Goal: Transaction & Acquisition: Purchase product/service

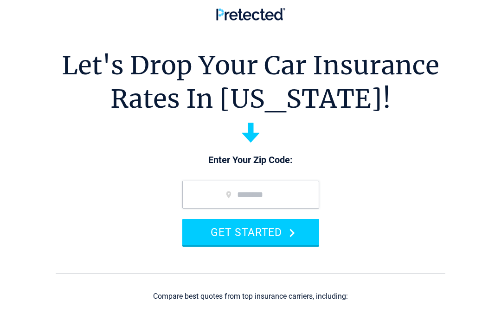
click at [300, 198] on input "zip code" at bounding box center [250, 195] width 137 height 28
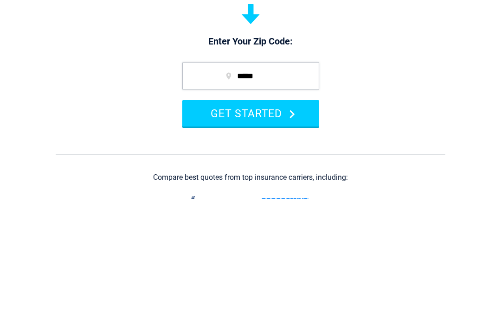
type input "*****"
click at [207, 219] on button "GET STARTED" at bounding box center [250, 232] width 137 height 26
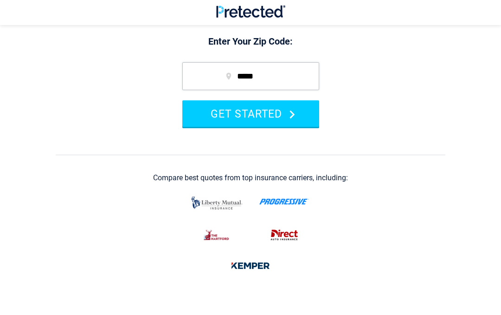
scroll to position [118, 0]
click at [295, 111] on icon "submit" at bounding box center [293, 114] width 6 height 9
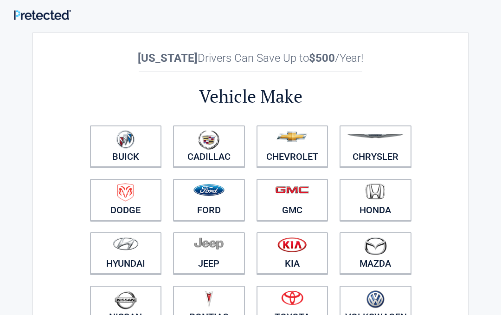
click at [42, 16] on img at bounding box center [42, 15] width 57 height 10
click at [27, 13] on img at bounding box center [42, 15] width 57 height 10
click at [380, 199] on img at bounding box center [375, 191] width 19 height 16
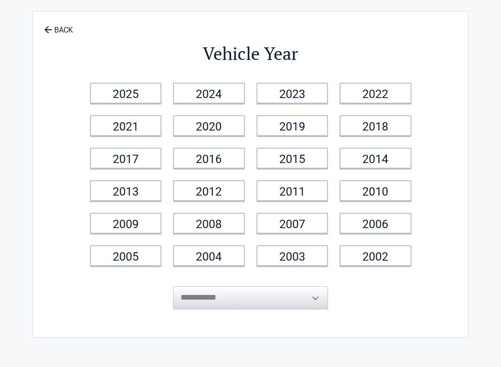
scroll to position [1, 0]
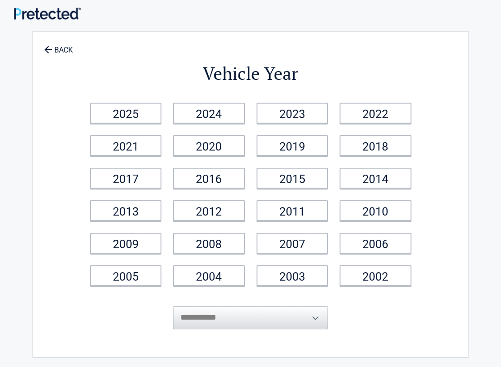
click at [201, 244] on link "2008" at bounding box center [209, 243] width 72 height 21
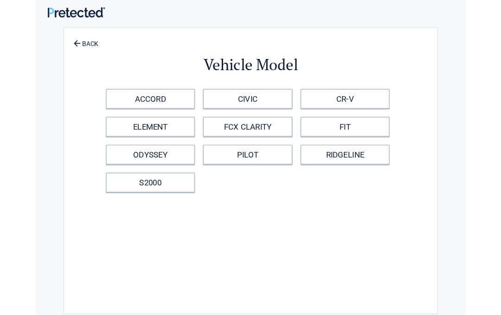
scroll to position [0, 0]
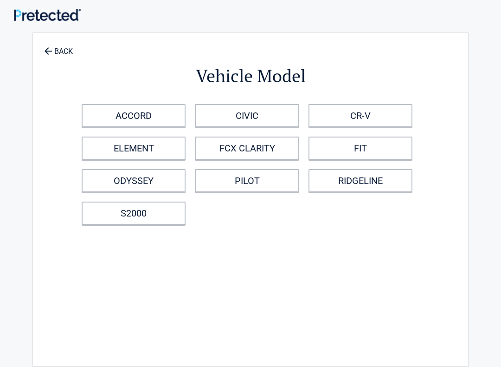
click at [107, 112] on link "ACCORD" at bounding box center [134, 115] width 104 height 23
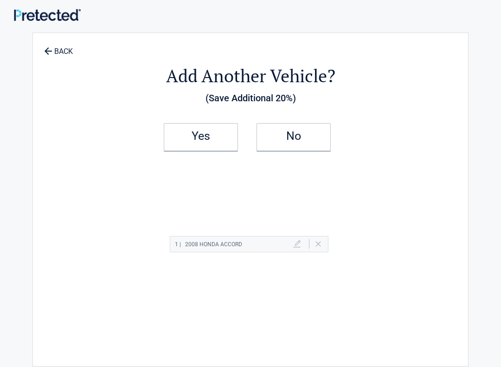
click at [188, 139] on h2 "Yes" at bounding box center [201, 136] width 55 height 6
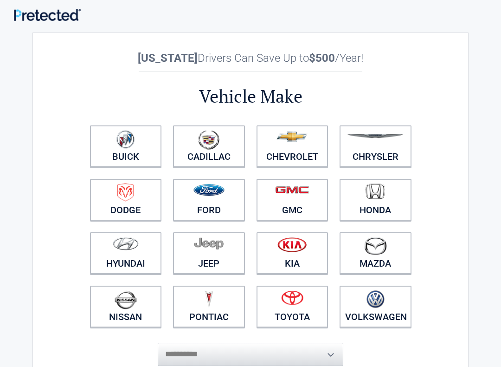
click at [30, 60] on div "**********" at bounding box center [251, 265] width 450 height 493
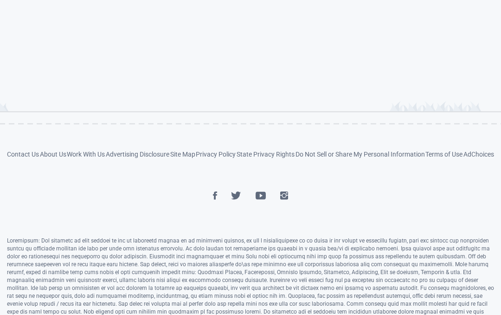
scroll to position [514, 0]
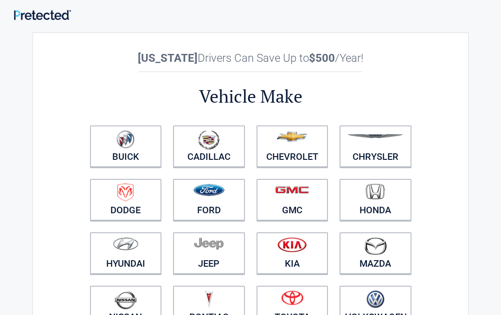
click at [391, 196] on figure at bounding box center [375, 193] width 61 height 21
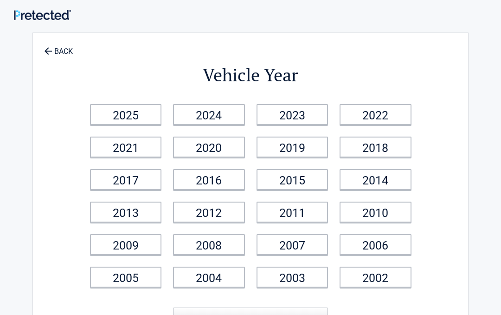
click at [192, 244] on link "2008" at bounding box center [209, 244] width 72 height 21
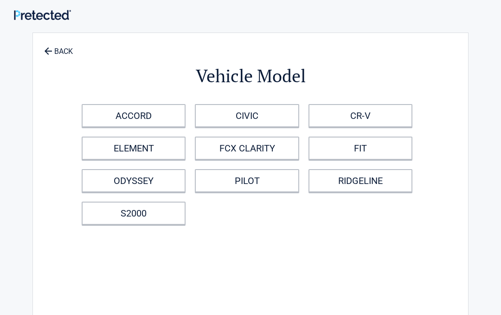
click at [119, 110] on link "ACCORD" at bounding box center [134, 115] width 104 height 23
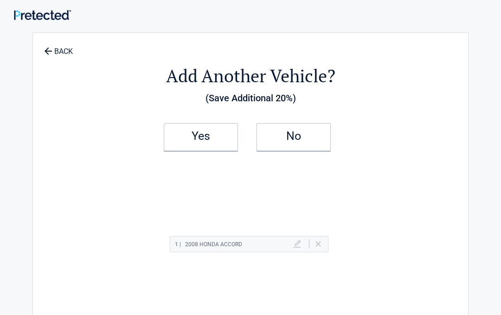
click at [311, 134] on h2 "No" at bounding box center [293, 136] width 55 height 6
